Goal: Use online tool/utility: Utilize a website feature to perform a specific function

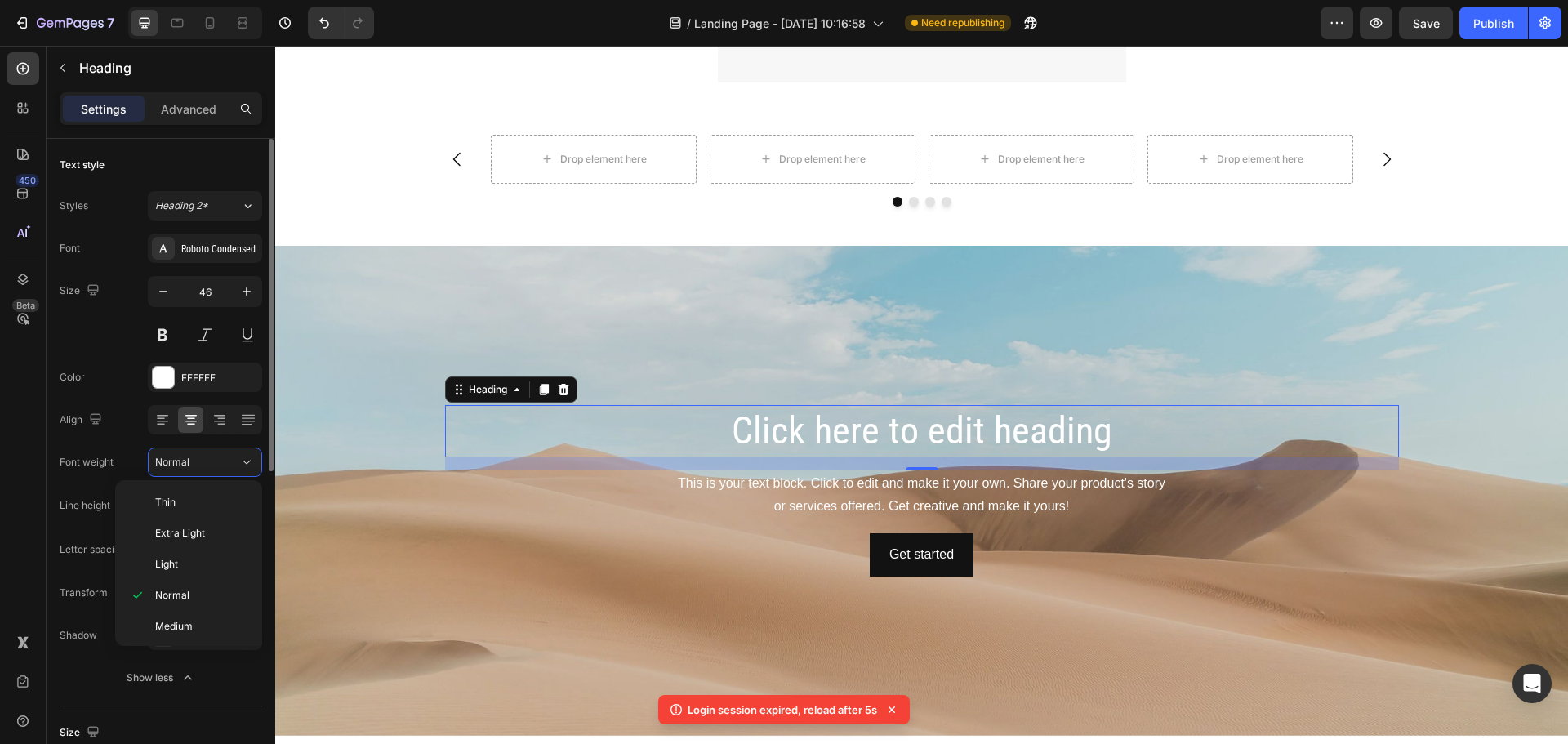
scroll to position [127, 0]
click at [220, 251] on div "Roboto Condensed" at bounding box center [219, 249] width 77 height 15
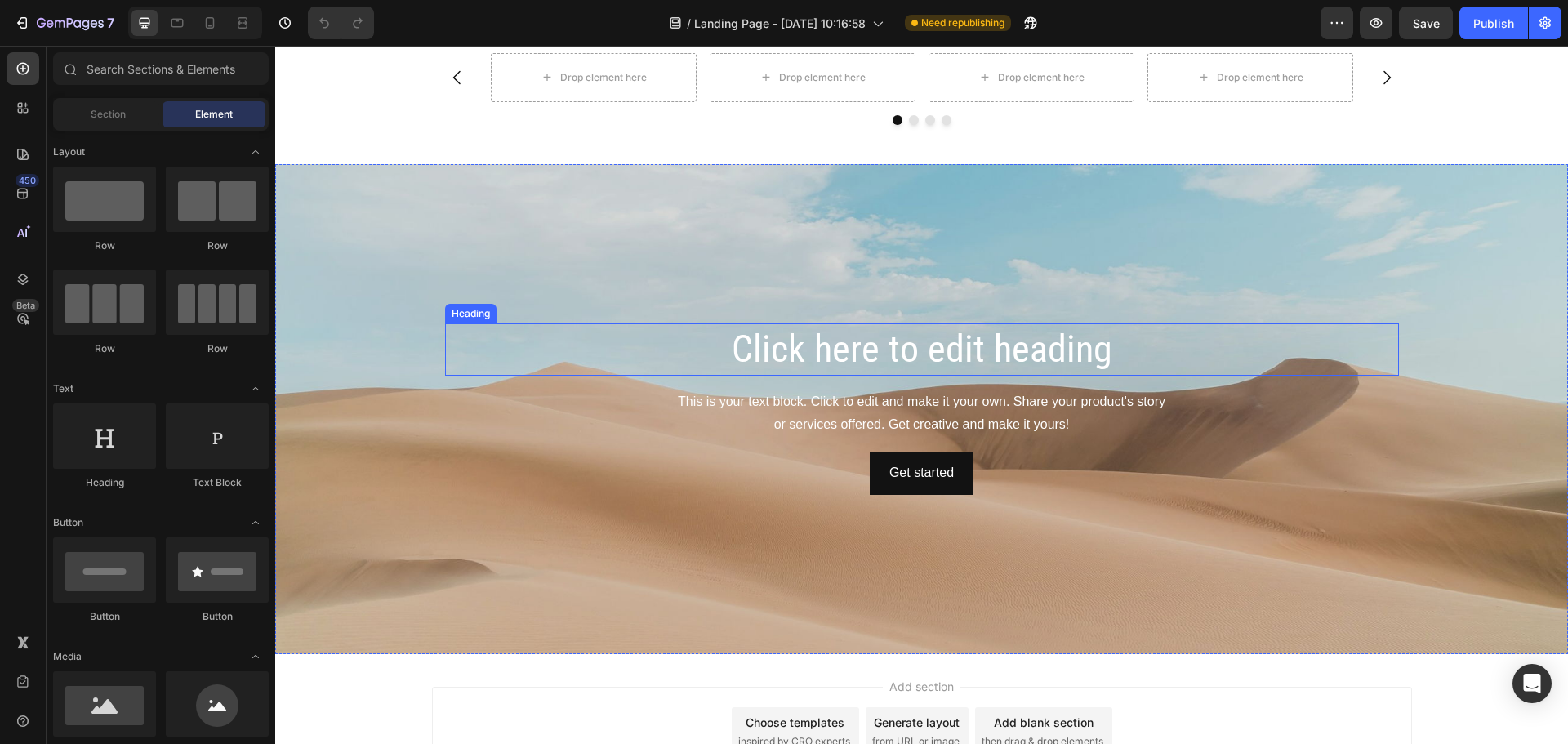
click at [941, 343] on h2 "Click here to edit heading" at bounding box center [922, 350] width 955 height 52
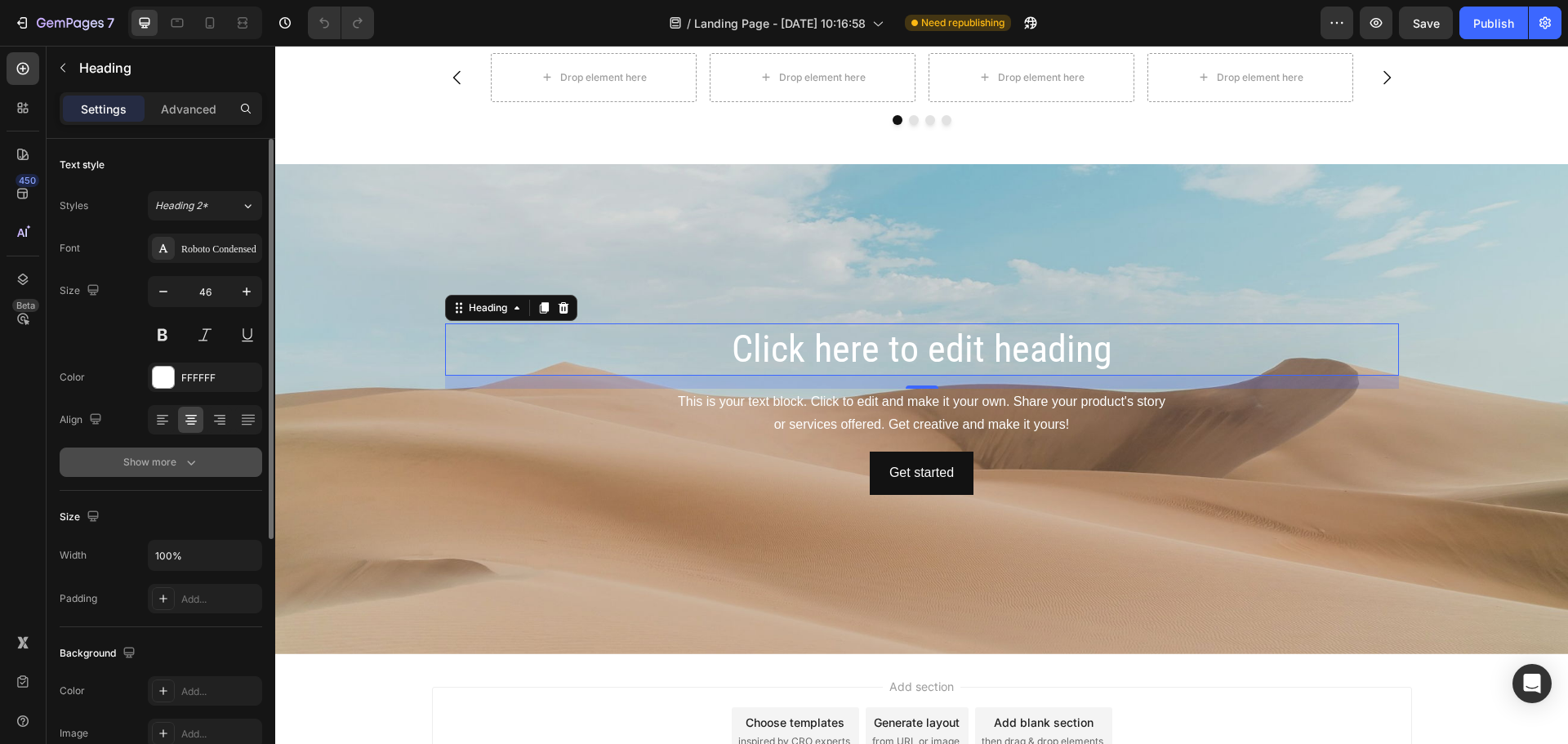
click at [161, 390] on div "Show more" at bounding box center [161, 462] width 76 height 17
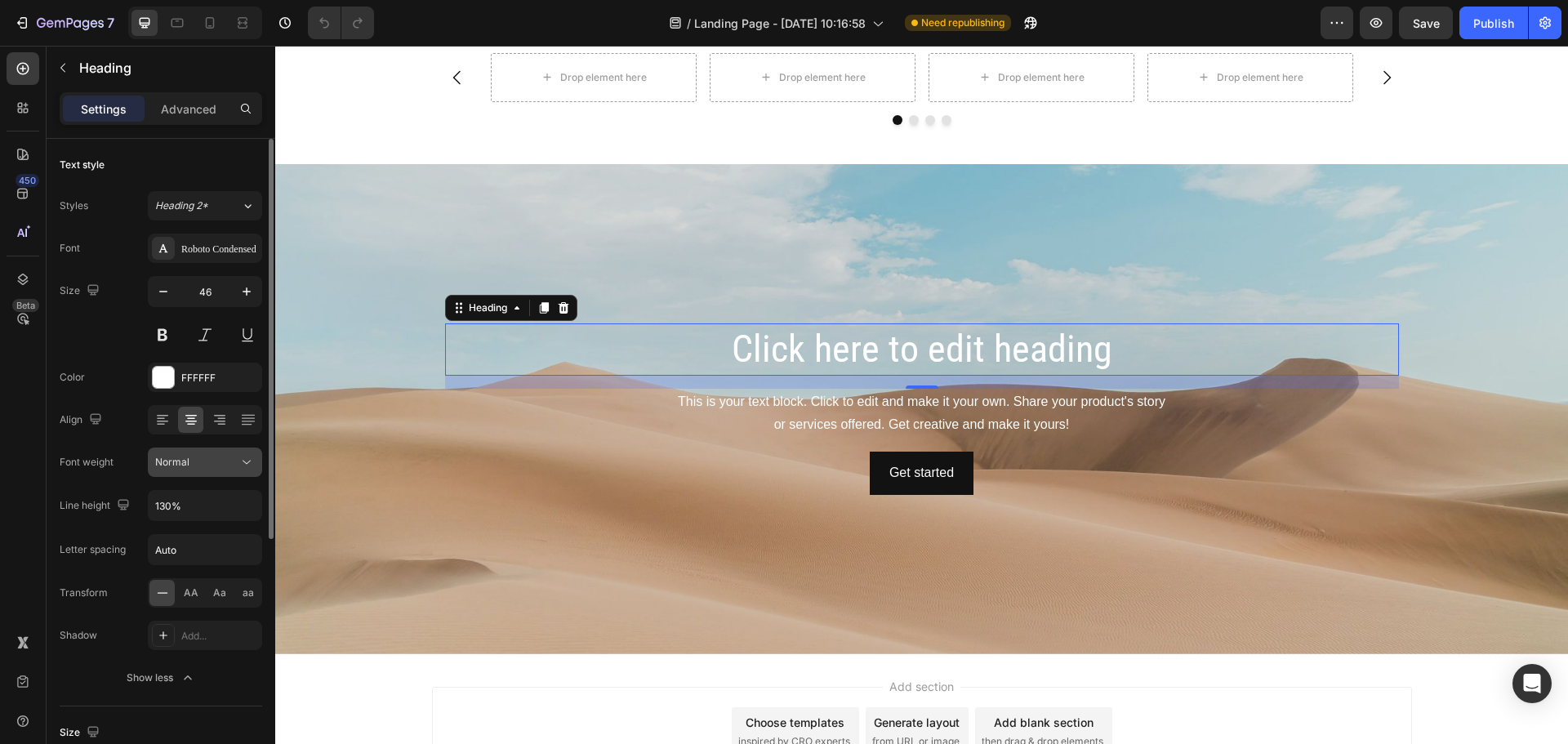
click at [211, 390] on div "Normal" at bounding box center [197, 462] width 84 height 15
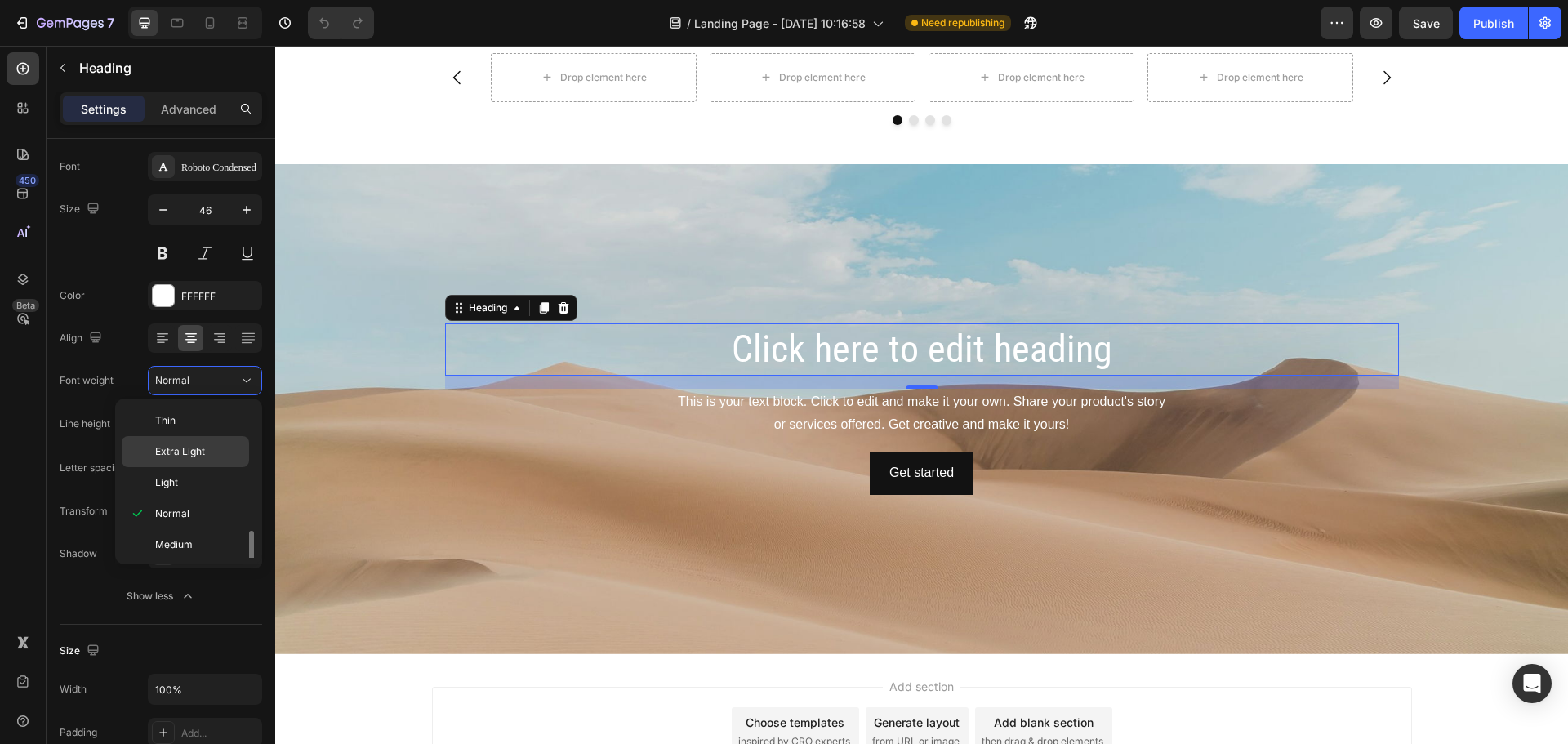
scroll to position [82, 0]
